Goal: Task Accomplishment & Management: Use online tool/utility

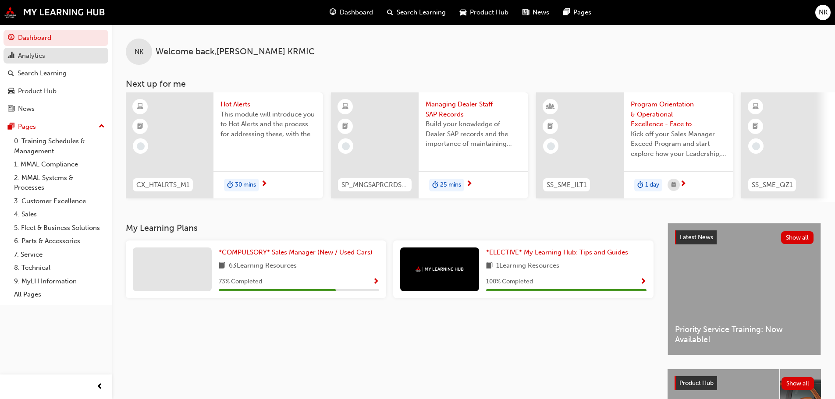
click at [39, 60] on div "Analytics" at bounding box center [31, 56] width 27 height 10
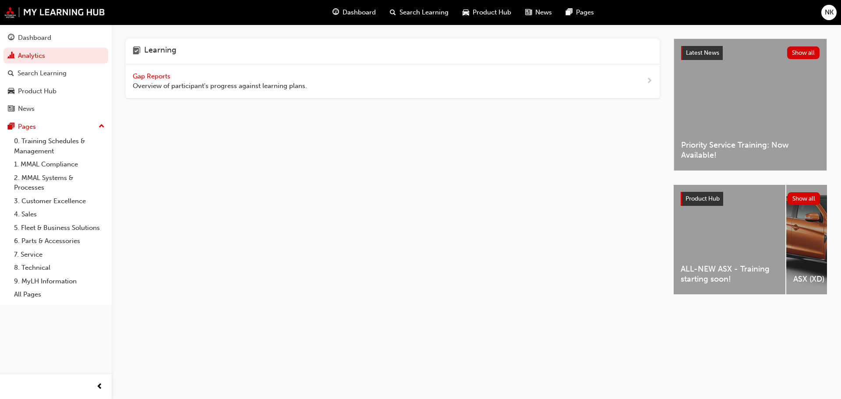
click at [150, 75] on span "Gap Reports" at bounding box center [152, 76] width 39 height 8
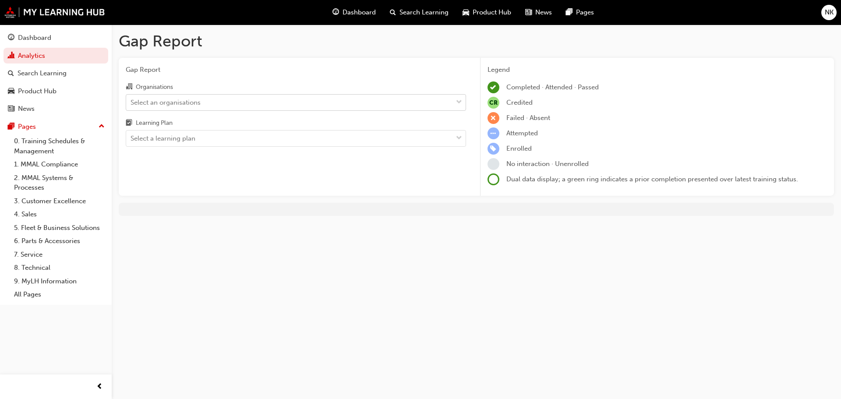
click at [189, 104] on div "Select an organisations" at bounding box center [166, 102] width 70 height 10
click at [131, 104] on input "Organisations Select an organisations" at bounding box center [131, 101] width 1 height 7
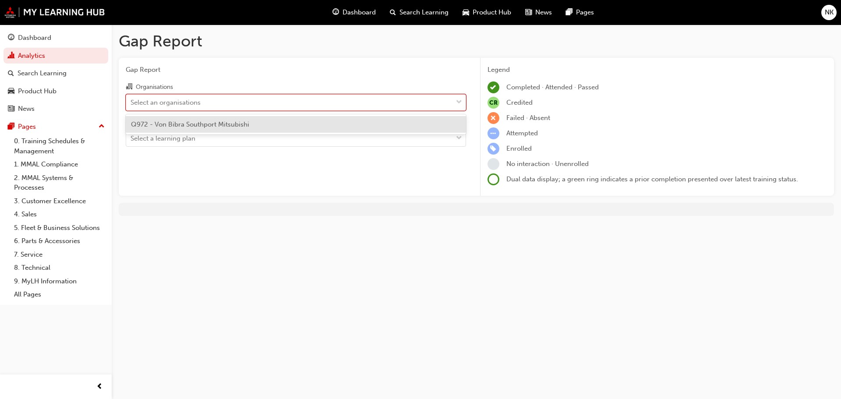
click at [191, 103] on div "Select an organisations" at bounding box center [166, 102] width 70 height 10
click at [131, 103] on input "Organisations option Q972 - Von Bibra Southport Mitsubishi focused, 1 of 1. 1 r…" at bounding box center [131, 101] width 1 height 7
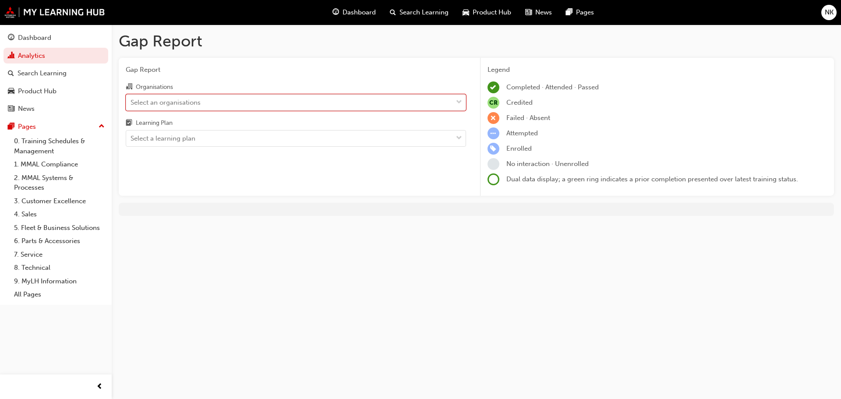
click at [191, 111] on div "Organisations 0 results available. Select is focused ,type to refine list, pres…" at bounding box center [296, 113] width 340 height 65
click at [190, 104] on div "Select an organisations" at bounding box center [166, 102] width 70 height 10
click at [131, 104] on input "Organisations Select an organisations" at bounding box center [131, 101] width 1 height 7
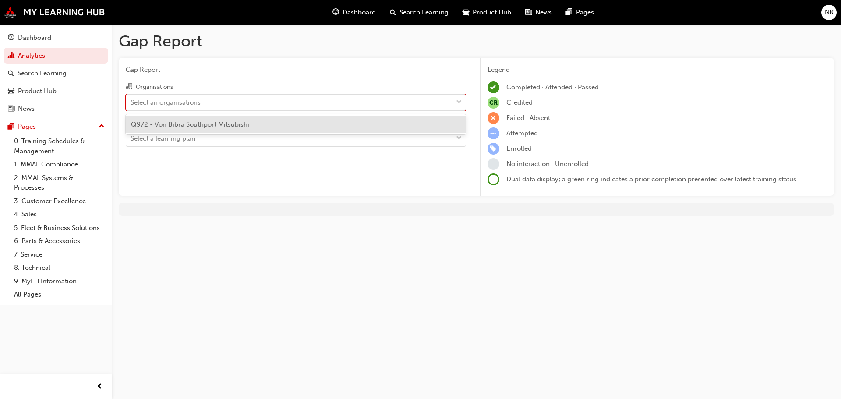
click at [188, 125] on span "Q972 - Von Bibra Southport Mitsubishi" at bounding box center [190, 124] width 118 height 8
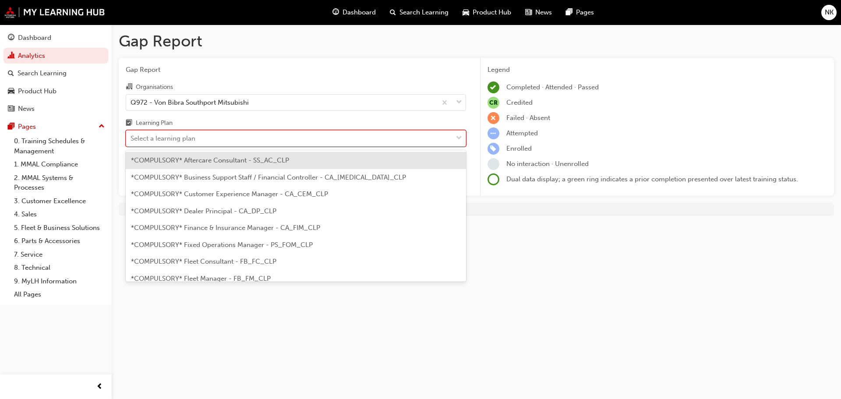
click at [186, 144] on div "Select a learning plan" at bounding box center [289, 138] width 326 height 15
click at [131, 142] on input "Learning Plan option *COMPULSORY* Aftercare Consultant - SS_AC_CLP focused, 1 o…" at bounding box center [131, 138] width 1 height 7
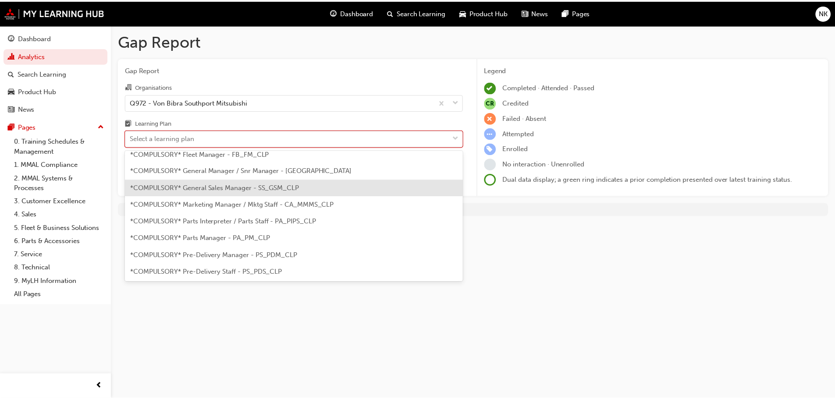
scroll to position [175, 0]
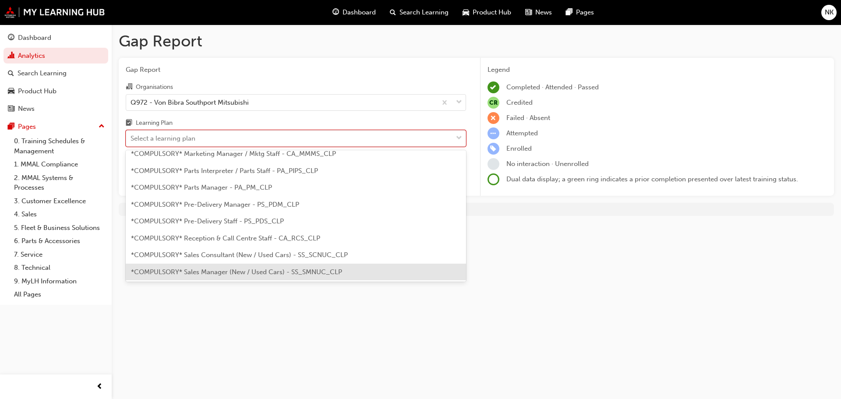
click at [308, 266] on div "*COMPULSORY* Sales Manager (New / Used Cars) - SS_SMNUC_CLP" at bounding box center [296, 272] width 340 height 17
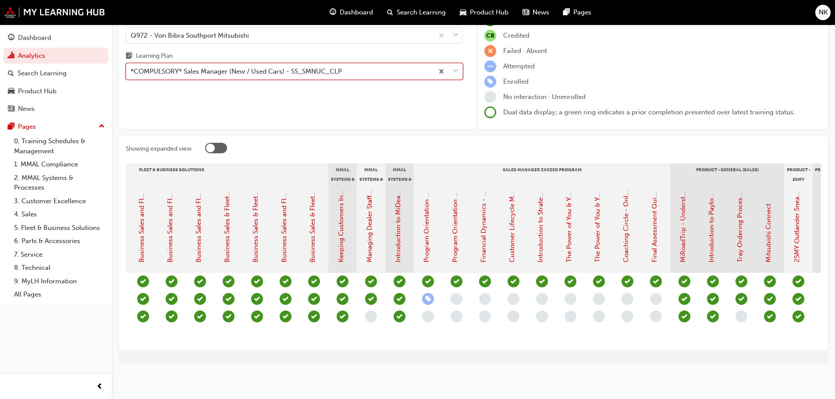
scroll to position [0, 977]
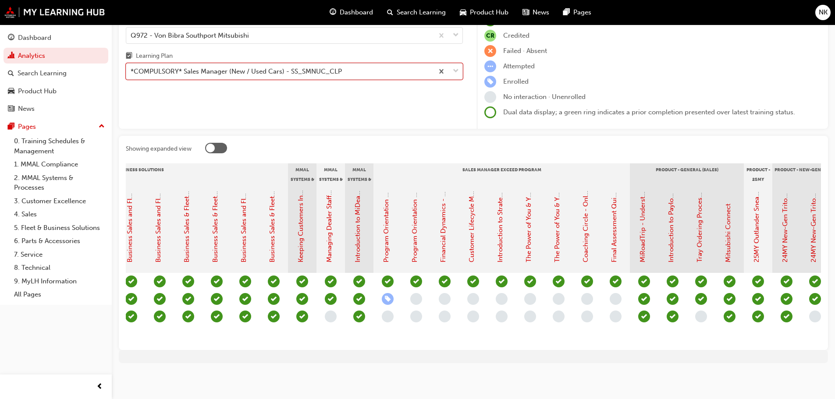
click at [385, 293] on span "learningRecordVerb_ENROLL-icon" at bounding box center [388, 299] width 12 height 12
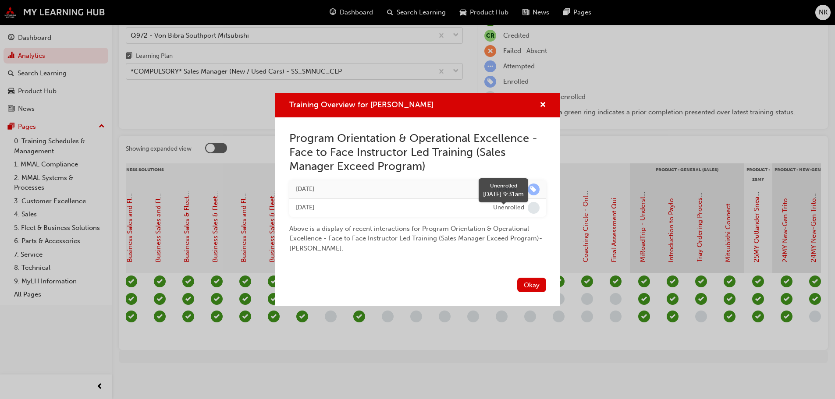
click at [535, 207] on span "learningRecordVerb_NONE-icon" at bounding box center [534, 208] width 12 height 12
click at [536, 286] on button "Okay" at bounding box center [531, 285] width 29 height 14
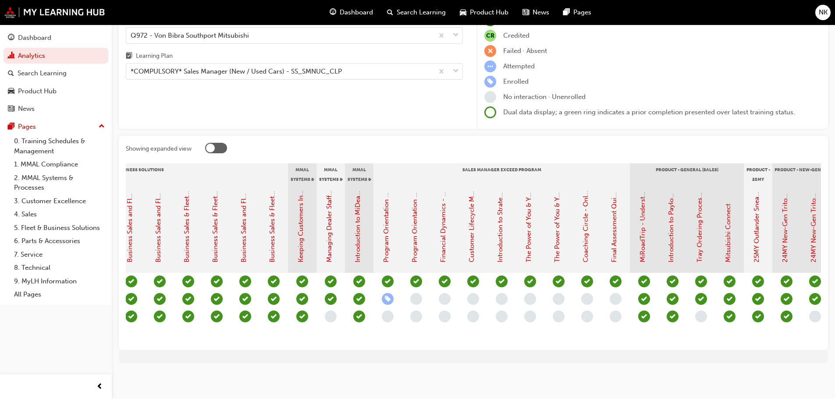
click at [392, 311] on div "button" at bounding box center [388, 317] width 12 height 12
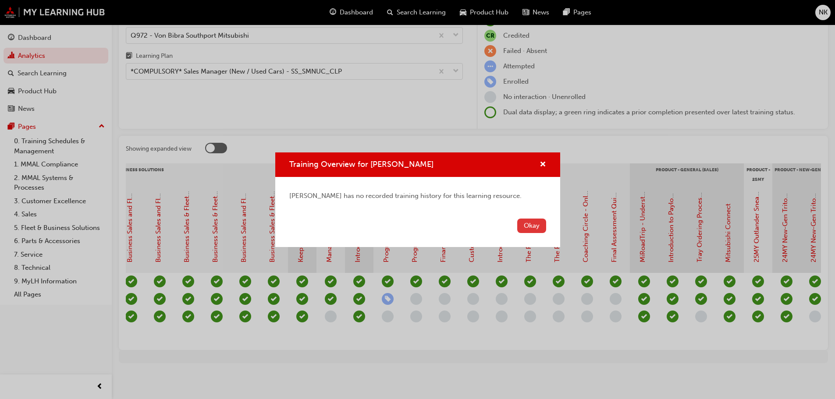
click at [526, 226] on button "Okay" at bounding box center [531, 226] width 29 height 14
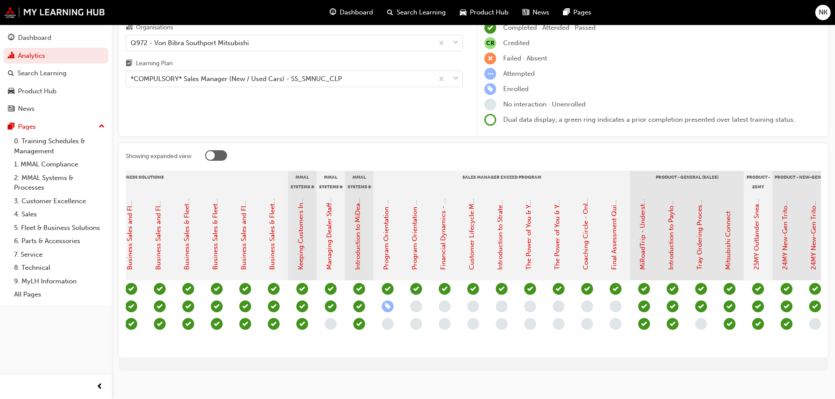
scroll to position [74, 0]
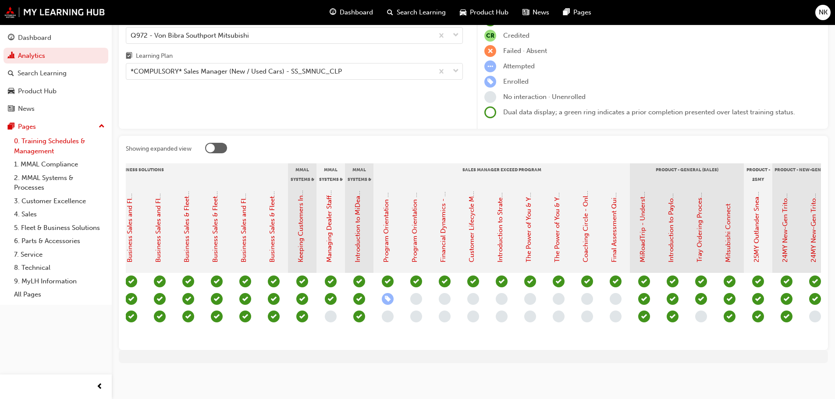
click at [57, 148] on link "0. Training Schedules & Management" at bounding box center [60, 146] width 98 height 23
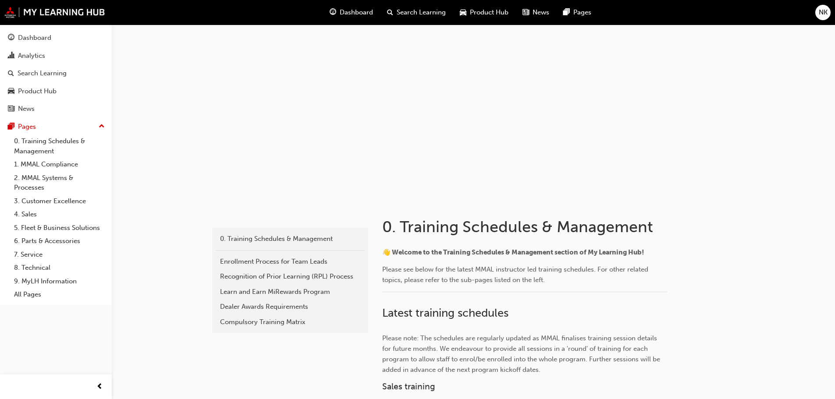
click at [353, 9] on span "Dashboard" at bounding box center [356, 12] width 33 height 10
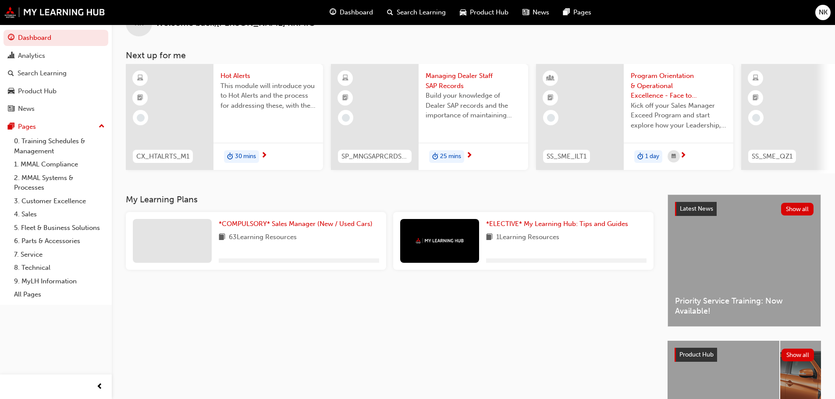
scroll to position [44, 0]
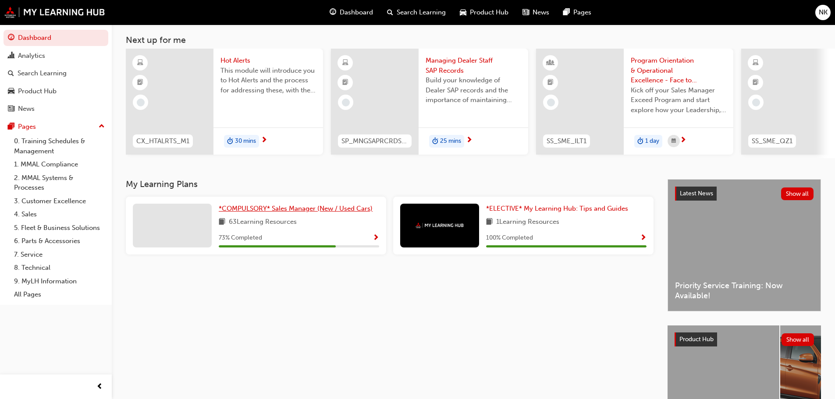
click at [309, 212] on span "*COMPULSORY* Sales Manager (New / Used Cars)" at bounding box center [296, 209] width 154 height 8
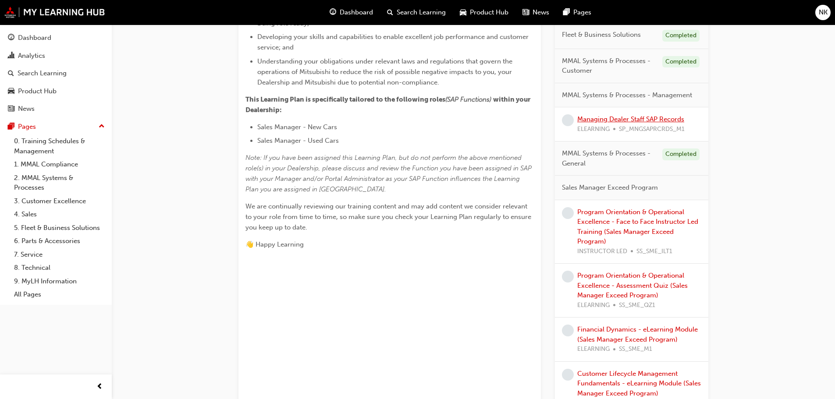
scroll to position [307, 0]
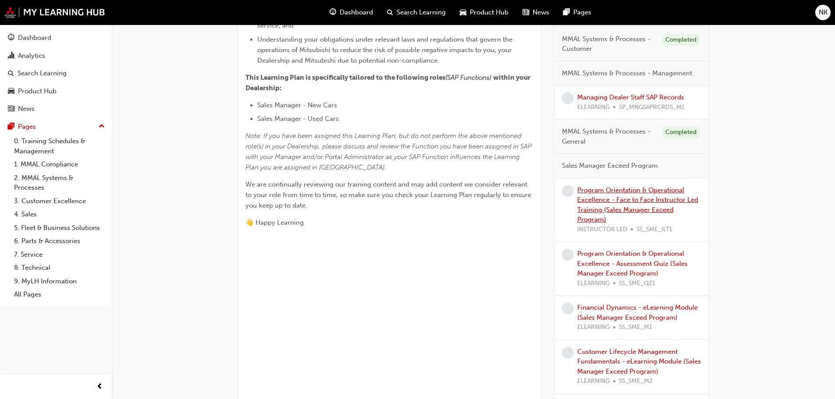
click at [599, 202] on link "Program Orientation & Operational Excellence - Face to Face Instructor Led Trai…" at bounding box center [637, 205] width 121 height 38
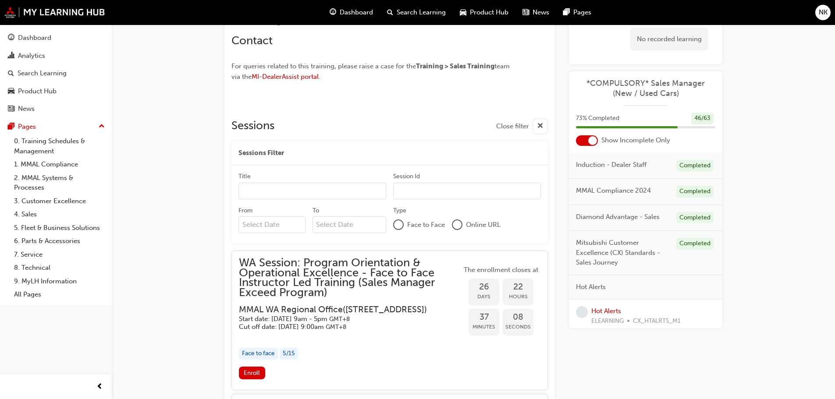
scroll to position [556, 0]
click at [319, 184] on input "Title" at bounding box center [312, 192] width 148 height 17
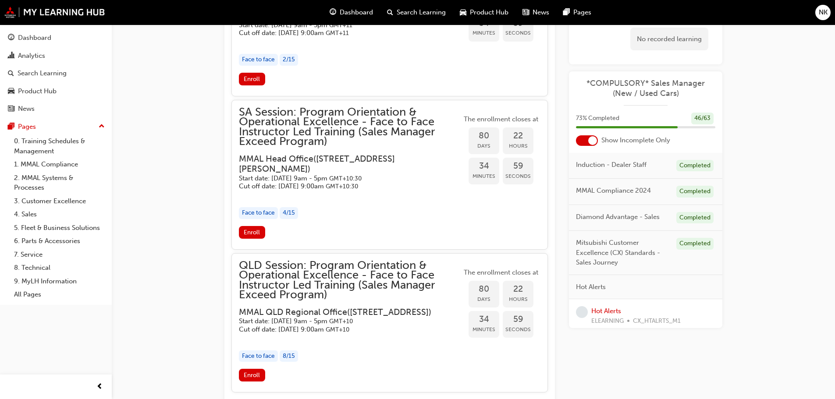
scroll to position [1191, 0]
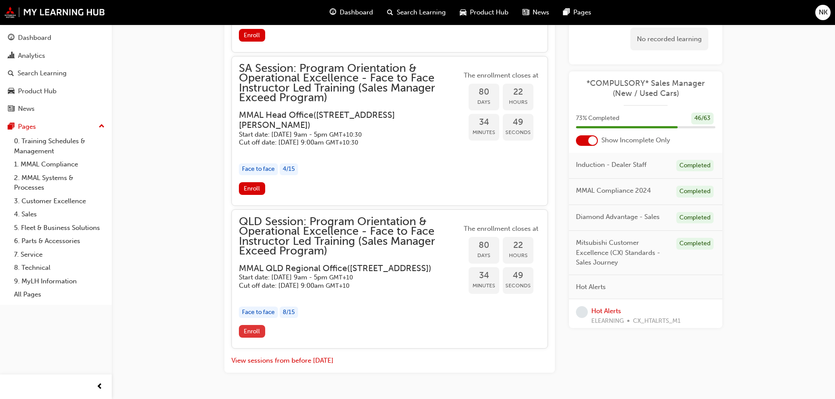
click at [252, 335] on span "Enroll" at bounding box center [252, 331] width 16 height 7
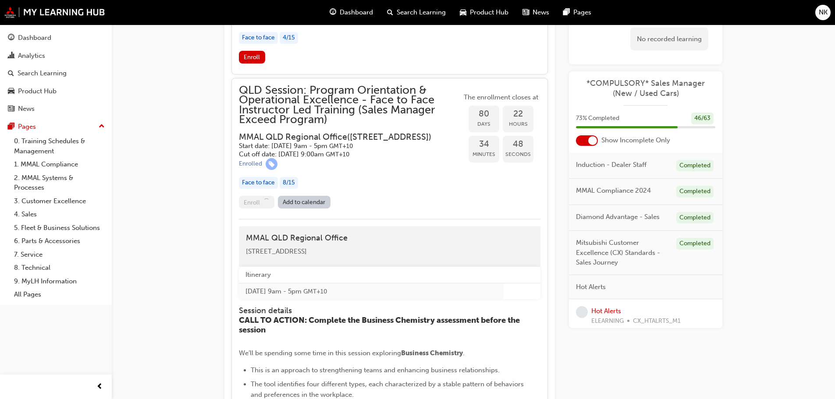
scroll to position [1367, 0]
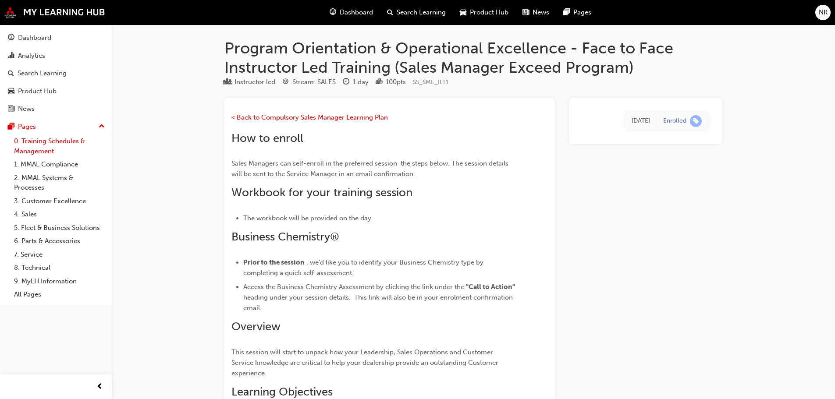
click at [31, 144] on link "0. Training Schedules & Management" at bounding box center [60, 146] width 98 height 23
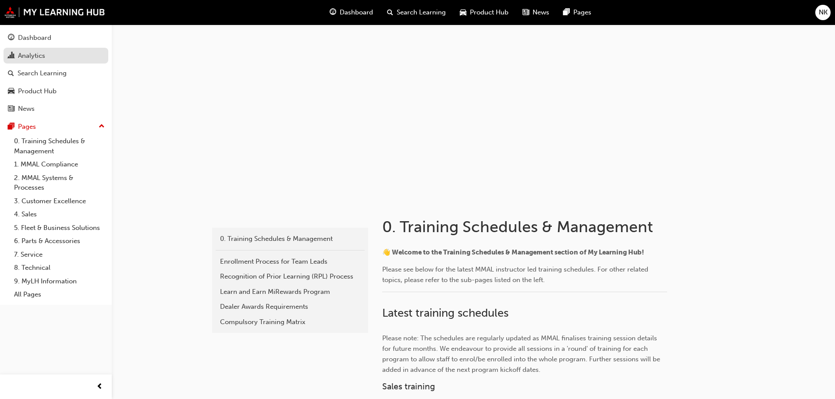
click at [53, 56] on div "Analytics" at bounding box center [56, 55] width 96 height 11
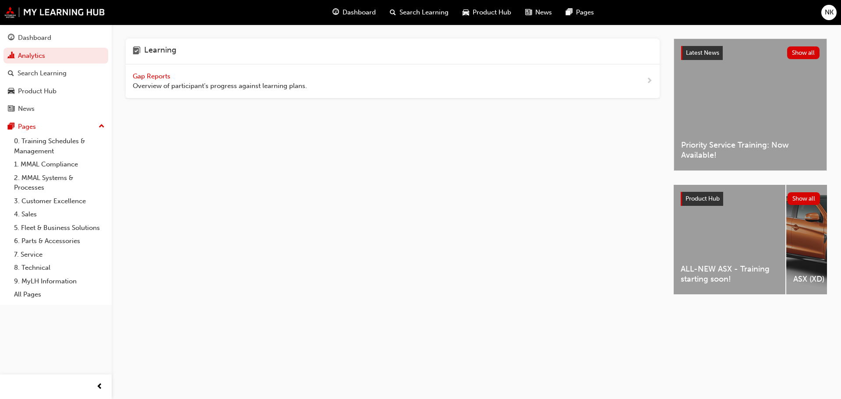
click at [140, 76] on span "Gap Reports" at bounding box center [152, 76] width 39 height 8
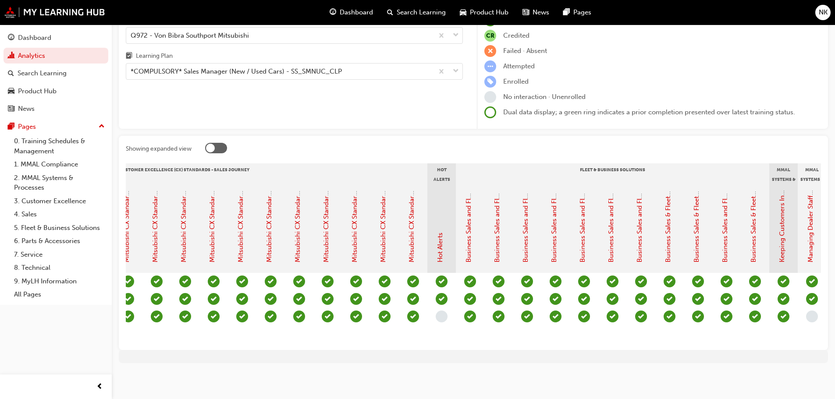
scroll to position [0, 492]
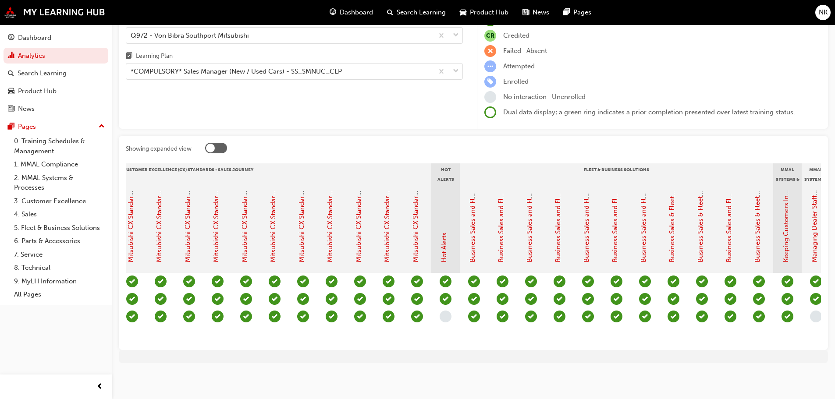
click at [441, 311] on span "learningRecordVerb_NONE-icon" at bounding box center [445, 317] width 12 height 12
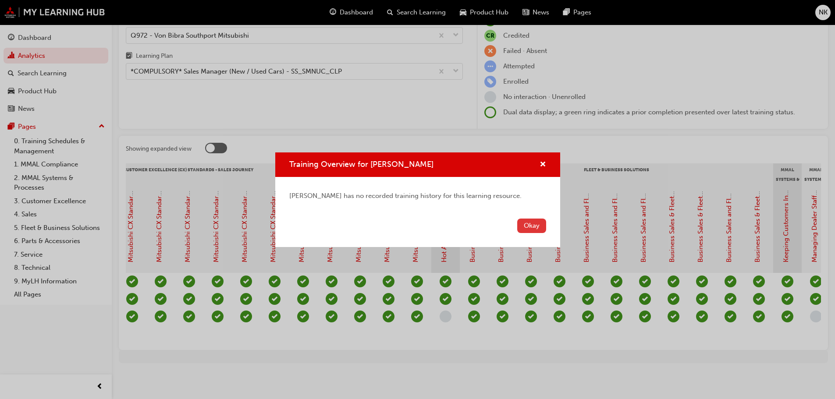
click at [524, 228] on button "Okay" at bounding box center [531, 226] width 29 height 14
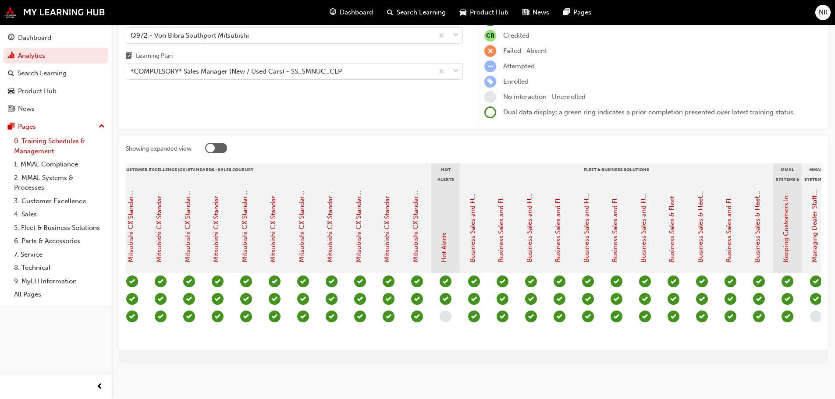
click at [65, 146] on link "0. Training Schedules & Management" at bounding box center [60, 146] width 98 height 23
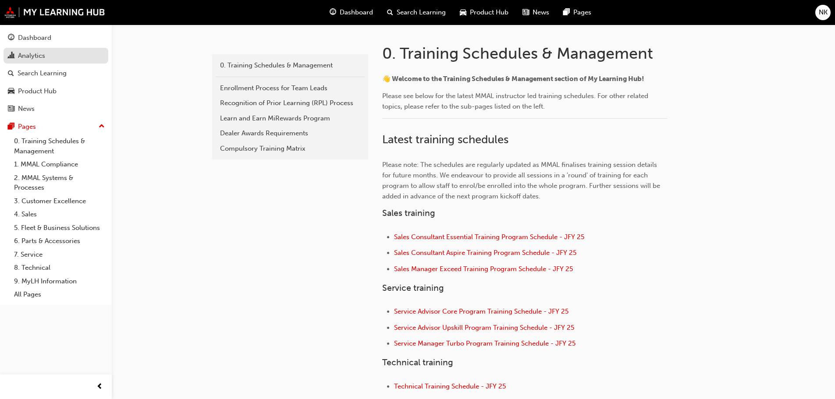
scroll to position [161, 0]
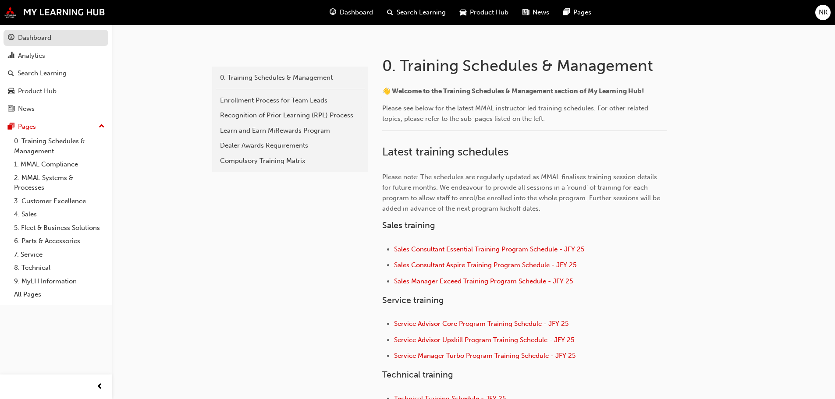
click at [45, 41] on div "Dashboard" at bounding box center [34, 38] width 33 height 10
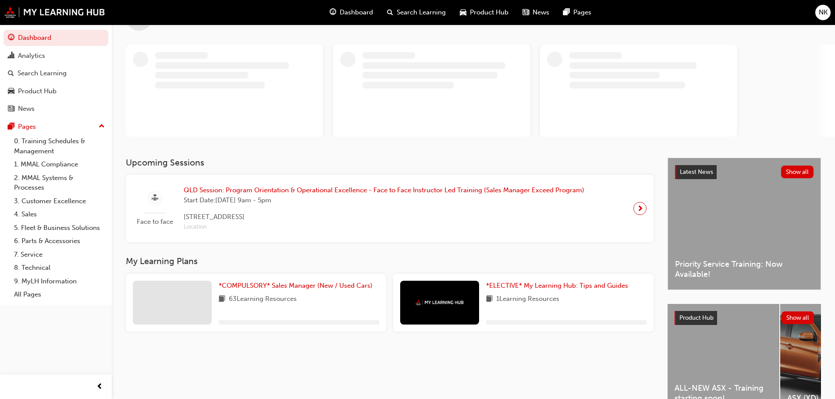
scroll to position [90, 0]
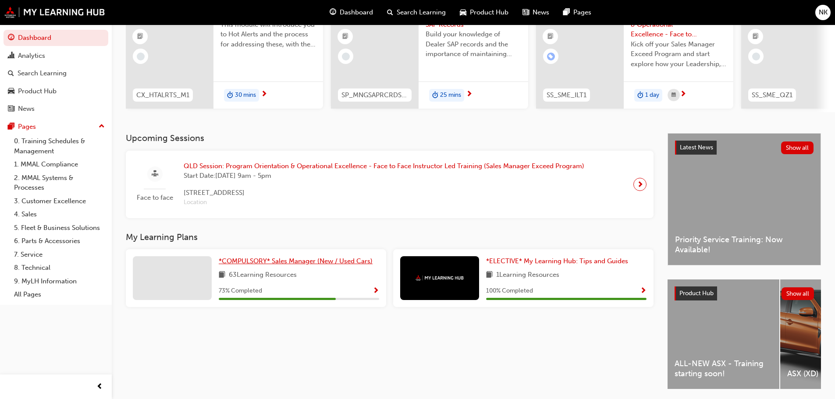
click at [327, 264] on span "*COMPULSORY* Sales Manager (New / Used Cars)" at bounding box center [296, 261] width 154 height 8
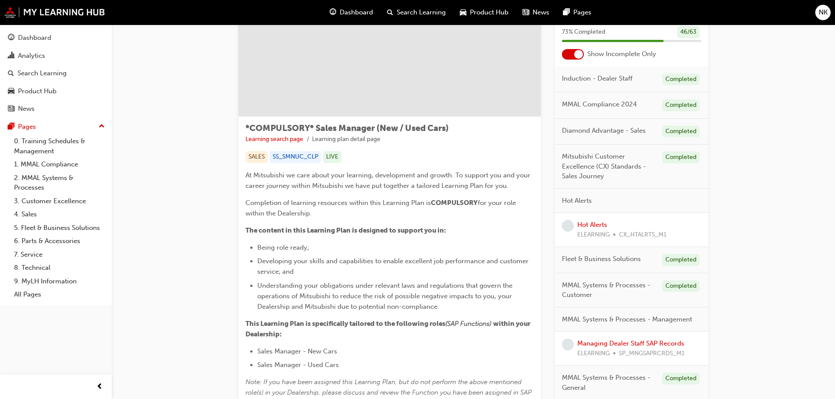
scroll to position [175, 0]
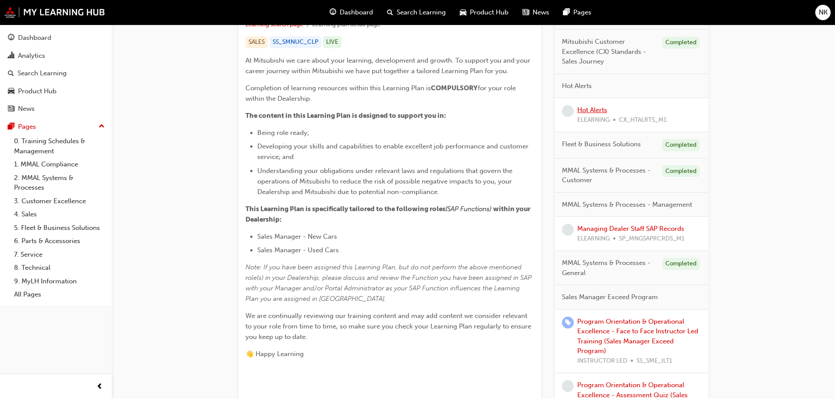
click at [582, 109] on link "Hot Alerts" at bounding box center [592, 110] width 30 height 8
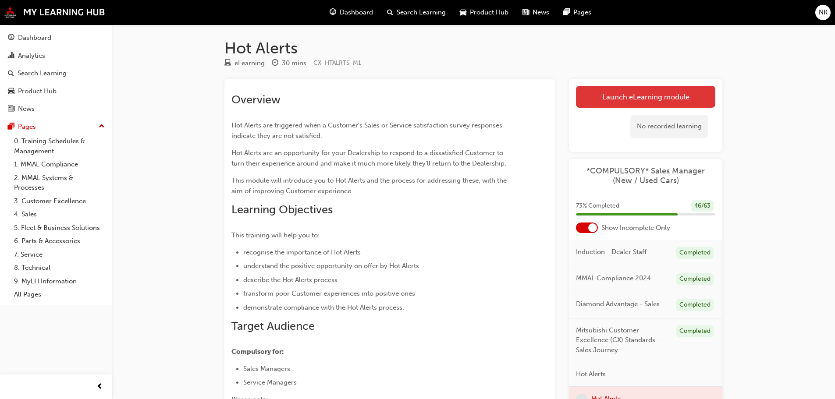
click at [643, 96] on link "Launch eLearning module" at bounding box center [645, 97] width 139 height 22
